Goal: Task Accomplishment & Management: Manage account settings

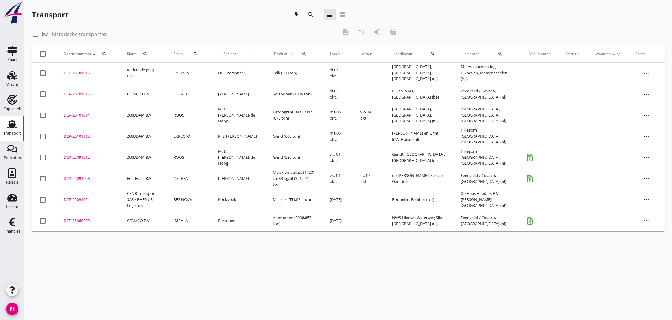
click at [78, 157] on div "DCP-25091012" at bounding box center [88, 158] width 49 height 6
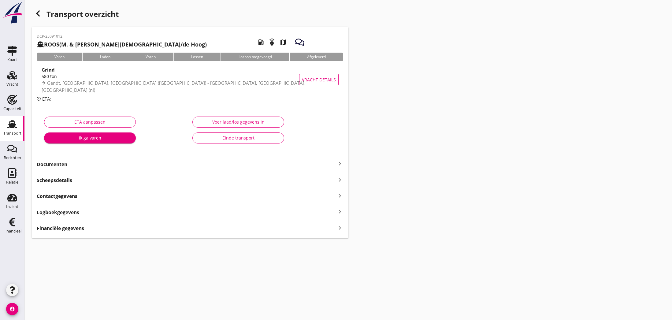
click at [263, 140] on div "Einde transport" at bounding box center [238, 138] width 81 height 6
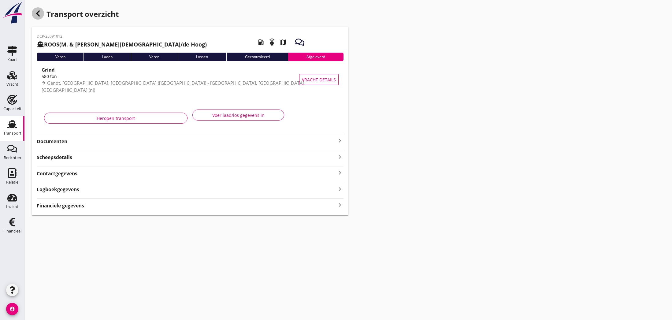
click at [35, 13] on icon "button" at bounding box center [37, 13] width 7 height 7
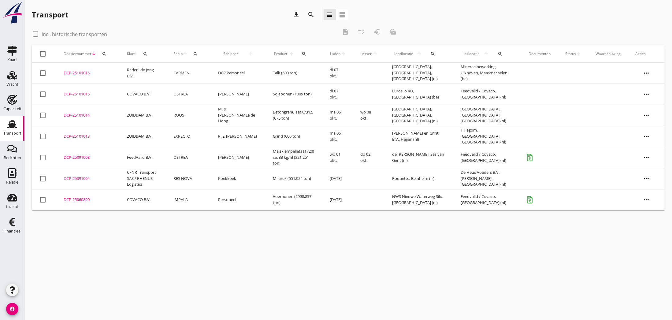
click at [73, 157] on div "DCP-25091008" at bounding box center [88, 158] width 49 height 6
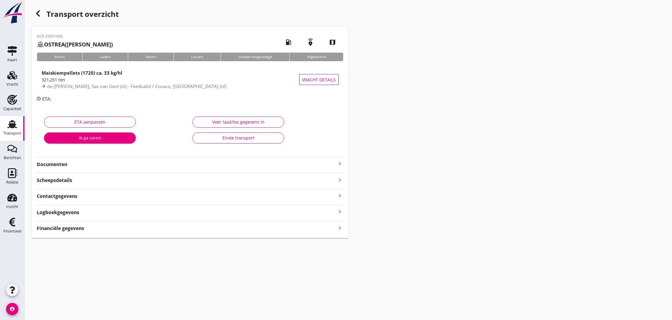
click at [245, 138] on div "Einde transport" at bounding box center [238, 138] width 81 height 6
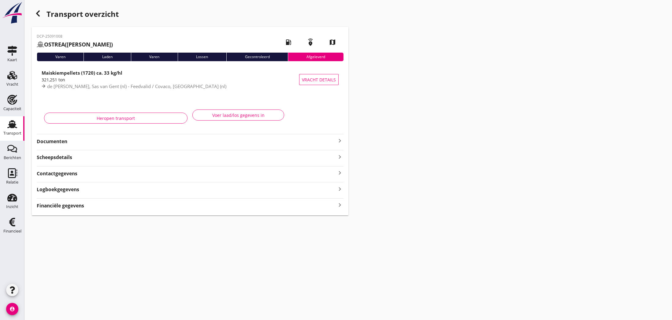
click at [35, 14] on icon "button" at bounding box center [37, 13] width 7 height 7
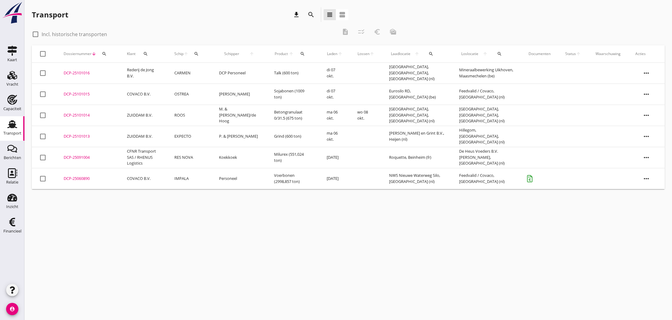
click at [77, 116] on div "DCP-25101014" at bounding box center [88, 115] width 49 height 6
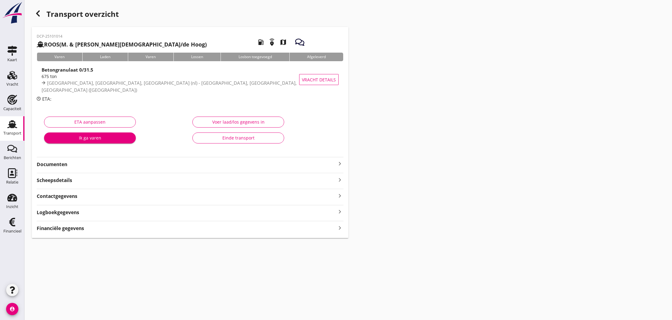
click at [241, 124] on div "Voer laad/los gegevens in" at bounding box center [238, 122] width 81 height 6
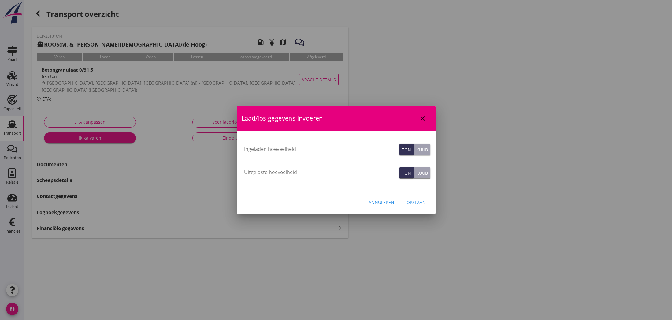
click at [269, 148] on input "Ingeladen hoeveelheid" at bounding box center [320, 149] width 153 height 10
type input "690"
click at [298, 173] on input "Uitgeloste hoeveelheid" at bounding box center [320, 172] width 153 height 10
type input "690"
click at [414, 204] on div "Opslaan" at bounding box center [416, 202] width 19 height 6
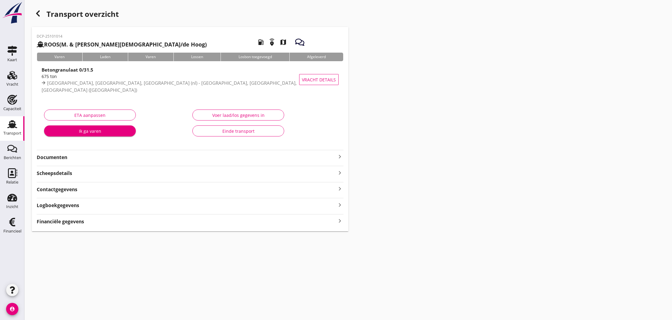
click at [95, 220] on div "Financiële gegevens keyboard_arrow_right" at bounding box center [190, 221] width 307 height 8
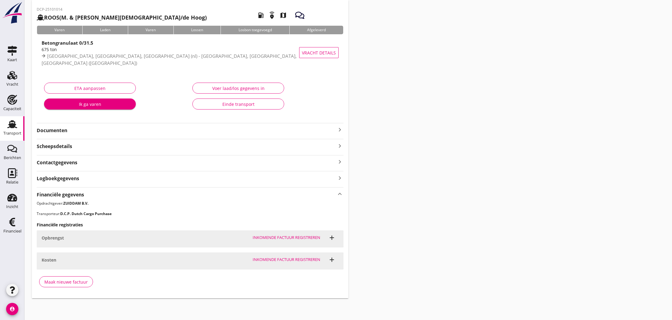
scroll to position [27, 0]
click at [182, 131] on strong "Documenten" at bounding box center [187, 130] width 300 height 7
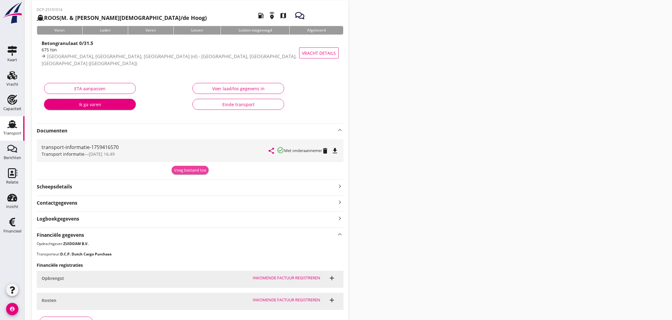
click at [196, 170] on div "Voeg bestand toe" at bounding box center [190, 170] width 32 height 6
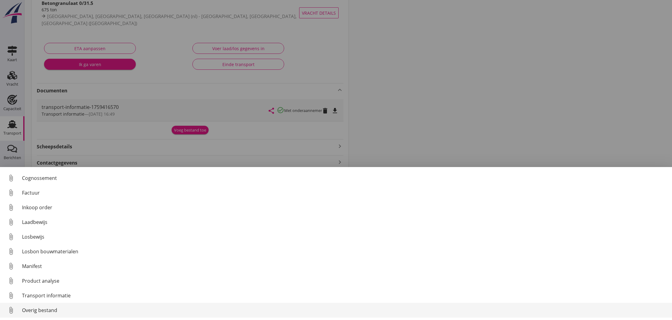
scroll to position [28, 0]
click at [40, 311] on div "Overig bestand" at bounding box center [344, 310] width 645 height 7
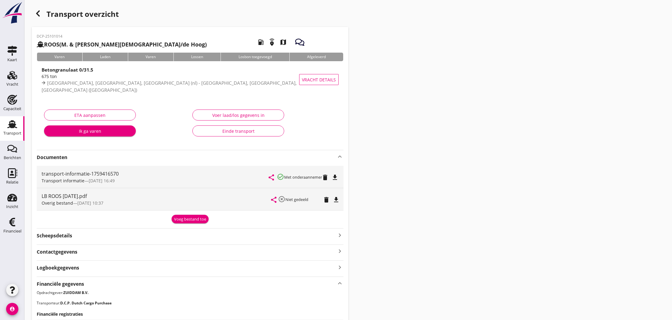
scroll to position [0, 0]
click at [39, 17] on use "button" at bounding box center [38, 13] width 4 height 6
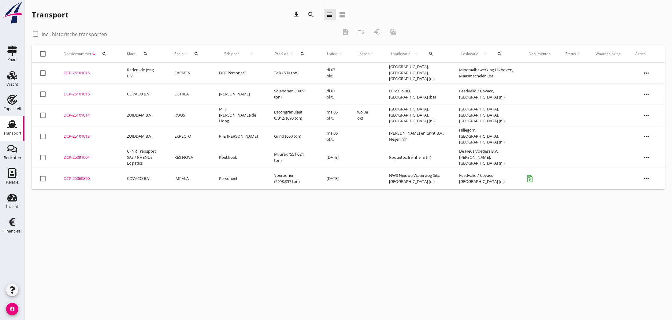
click at [205, 201] on div "cancel You are impersonating another user. Transport download search view_headl…" at bounding box center [348, 160] width 648 height 320
click at [11, 76] on use at bounding box center [12, 75] width 10 height 9
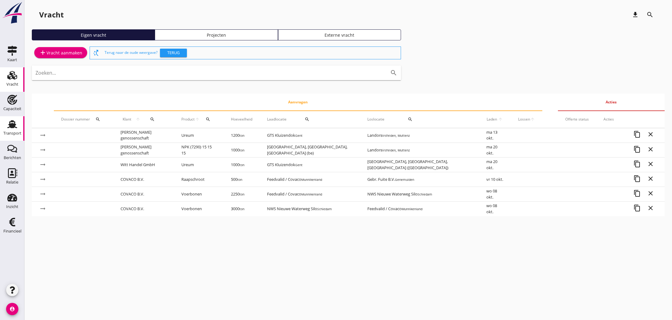
click at [12, 124] on use at bounding box center [12, 124] width 10 height 8
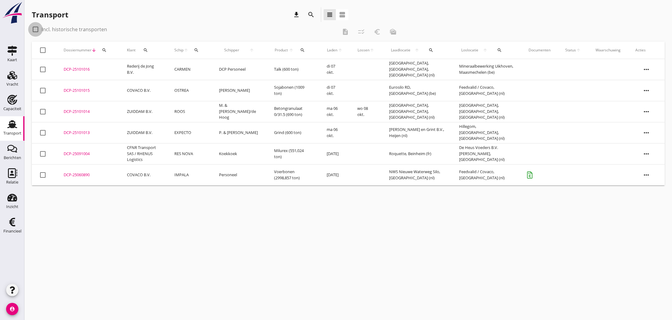
click at [36, 29] on div at bounding box center [35, 29] width 10 height 10
checkbox input "true"
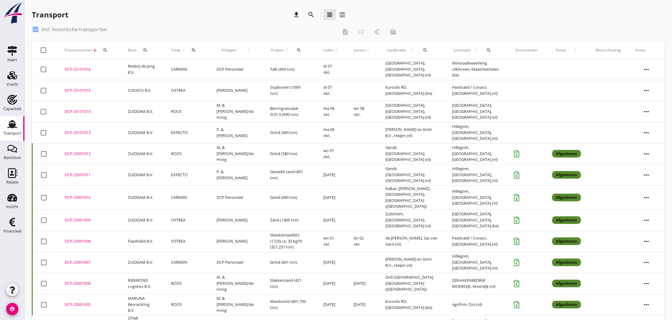
click at [196, 50] on icon "search" at bounding box center [193, 50] width 5 height 5
click at [211, 67] on input "Zoek op (scheeps)naam" at bounding box center [230, 68] width 64 height 10
type input "e"
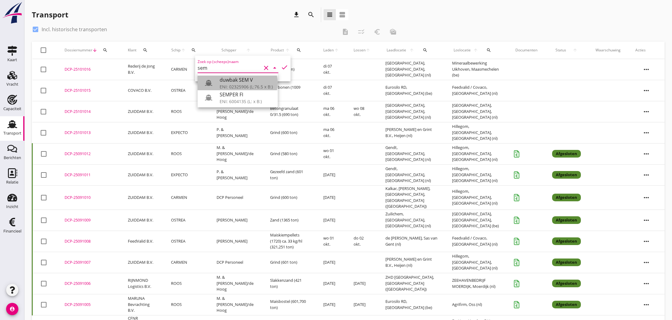
click at [231, 85] on div "ENI: 02325906 (L:76.5 x B:)" at bounding box center [246, 87] width 53 height 6
click at [282, 66] on icon "check" at bounding box center [284, 67] width 7 height 7
type input "duwbak SEM V"
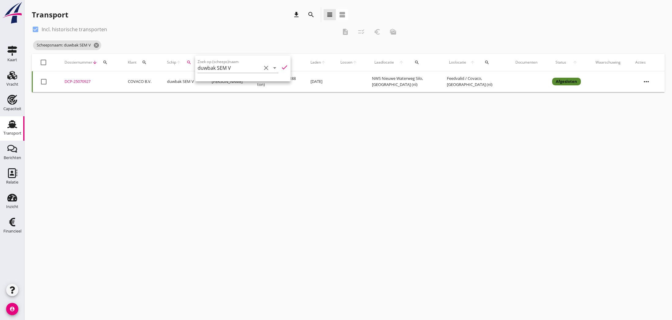
click at [151, 84] on td "COVACO B.V." at bounding box center [140, 81] width 39 height 21
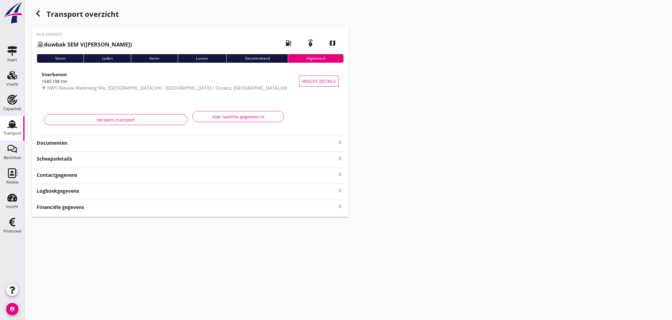
type input "1680.188"
click at [246, 118] on div "Voer laad/los gegevens in" at bounding box center [238, 117] width 81 height 6
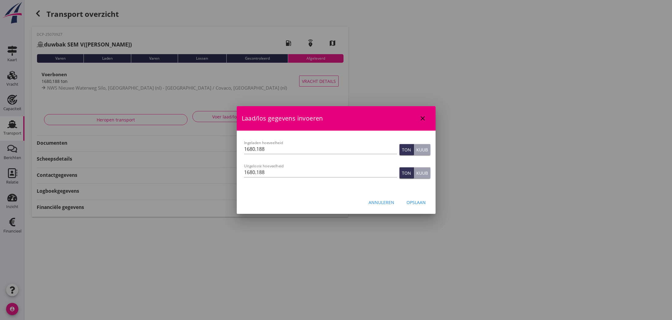
click at [190, 131] on div at bounding box center [336, 160] width 672 height 320
click at [380, 202] on div "Annuleren" at bounding box center [382, 202] width 26 height 6
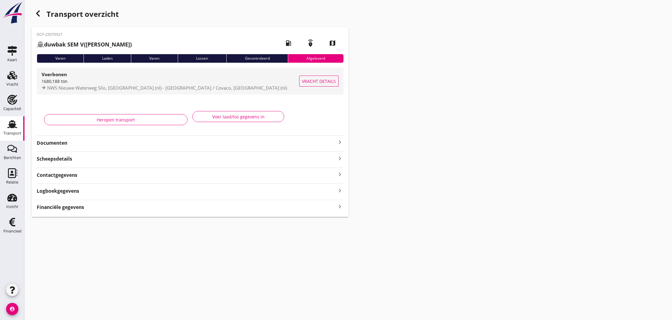
click at [75, 83] on div "1680,188 ton" at bounding box center [171, 81] width 258 height 6
click at [319, 83] on span "Vracht details" at bounding box center [319, 81] width 34 height 6
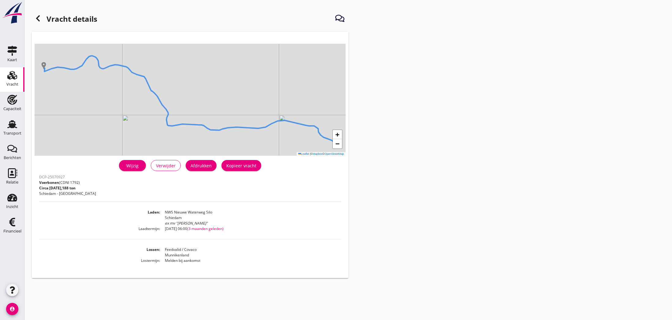
click at [40, 21] on icon at bounding box center [37, 18] width 7 height 7
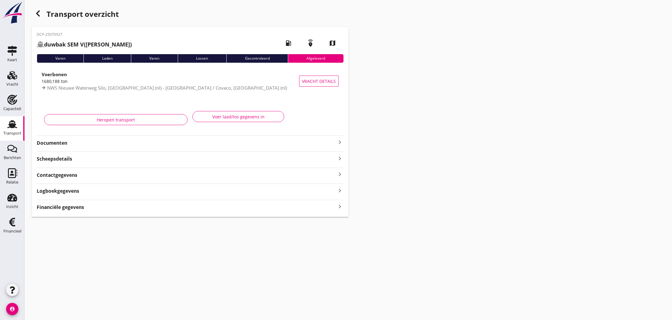
click at [340, 144] on icon "keyboard_arrow_right" at bounding box center [339, 142] width 7 height 7
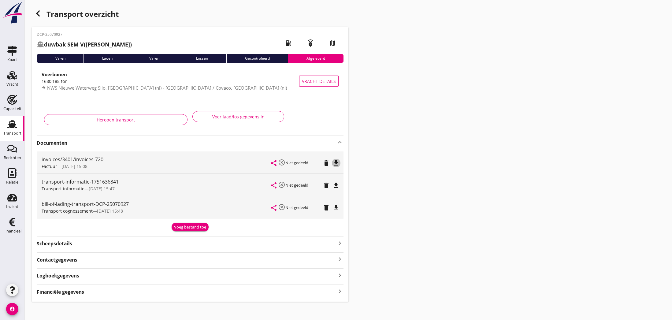
click at [336, 164] on icon "file_download" at bounding box center [336, 162] width 7 height 7
click at [336, 164] on icon "open_in_browser" at bounding box center [336, 162] width 7 height 7
click at [38, 14] on use "button" at bounding box center [38, 13] width 4 height 6
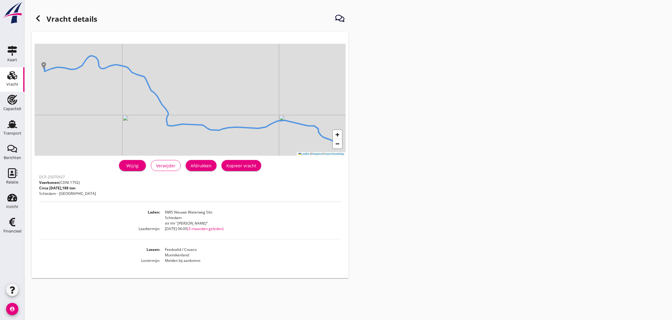
click at [37, 20] on icon at bounding box center [37, 18] width 7 height 7
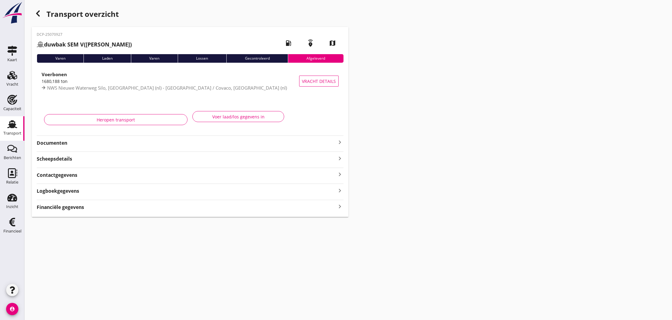
click at [38, 14] on use "button" at bounding box center [38, 13] width 4 height 6
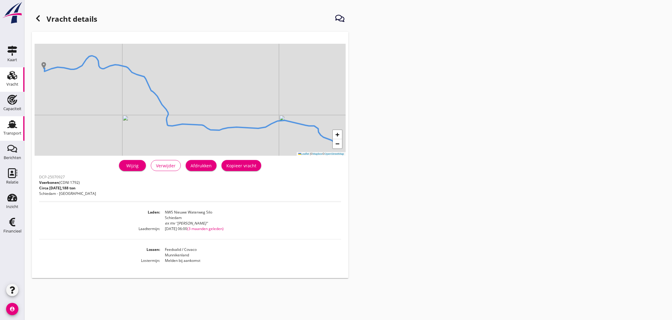
click at [12, 129] on div "Transport" at bounding box center [12, 133] width 18 height 9
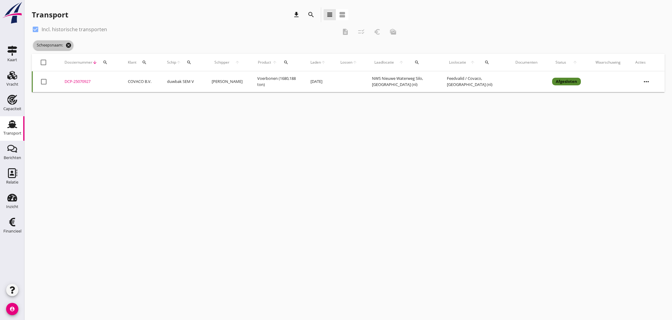
click at [70, 46] on icon "cancel" at bounding box center [68, 45] width 6 height 6
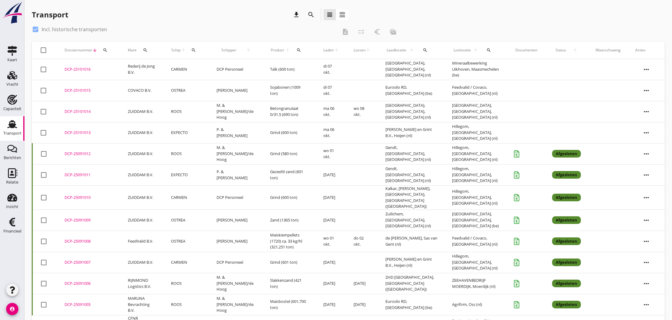
click at [37, 31] on div at bounding box center [35, 29] width 10 height 10
checkbox input "false"
